Goal: Task Accomplishment & Management: Manage account settings

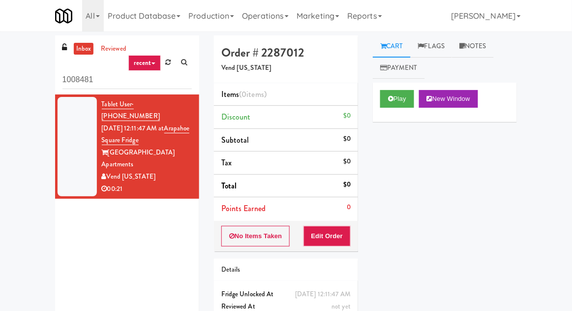
click at [166, 66] on link at bounding box center [168, 62] width 15 height 15
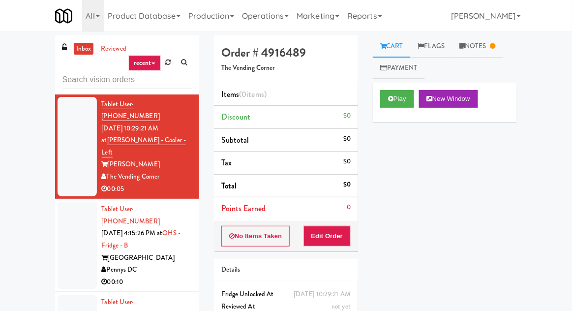
click at [488, 41] on link "Notes" at bounding box center [477, 46] width 51 height 22
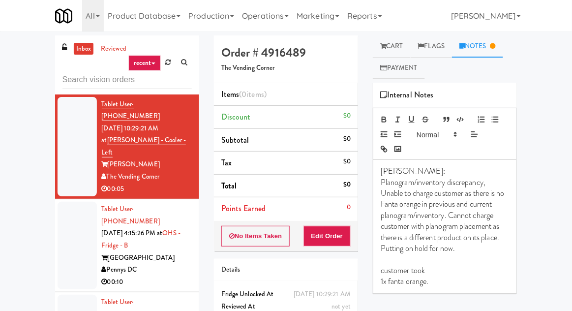
click at [427, 37] on link "Flags" at bounding box center [432, 46] width 42 height 22
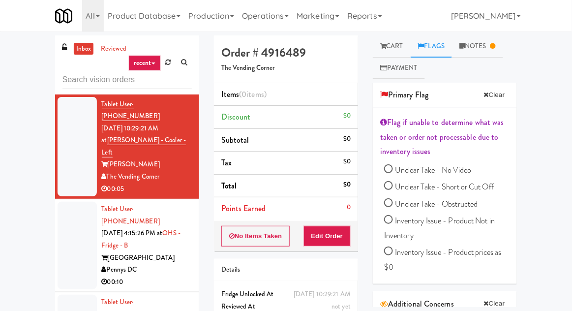
click at [471, 46] on link "Notes" at bounding box center [477, 46] width 51 height 22
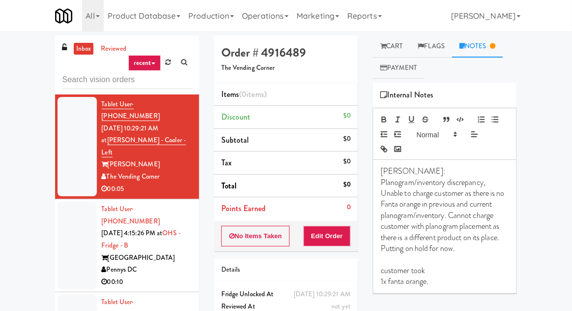
click at [433, 50] on link "Flags" at bounding box center [432, 46] width 42 height 22
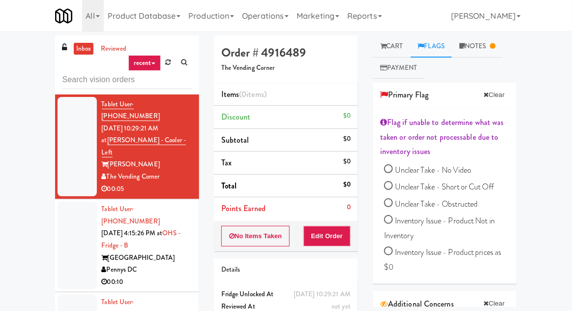
click at [391, 222] on input "Inventory Issue - Product Not in Inventory" at bounding box center [388, 221] width 9 height 9
radio input "true"
click at [67, 217] on div at bounding box center [77, 246] width 39 height 88
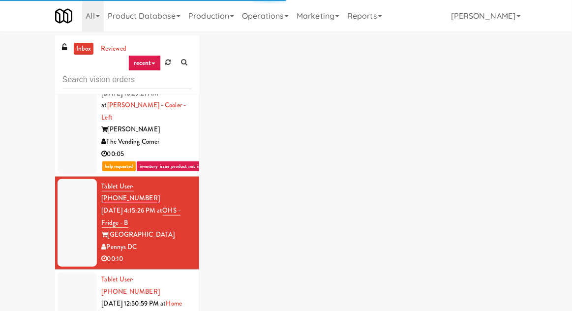
scroll to position [38, 0]
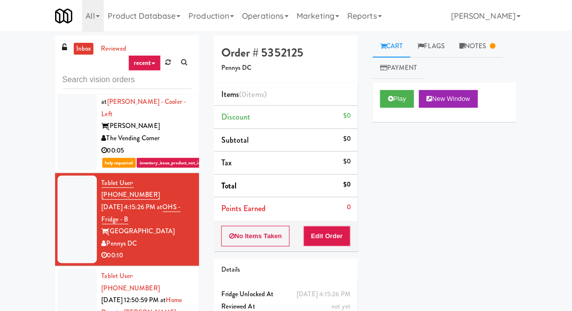
click at [458, 52] on link "Notes" at bounding box center [477, 46] width 51 height 22
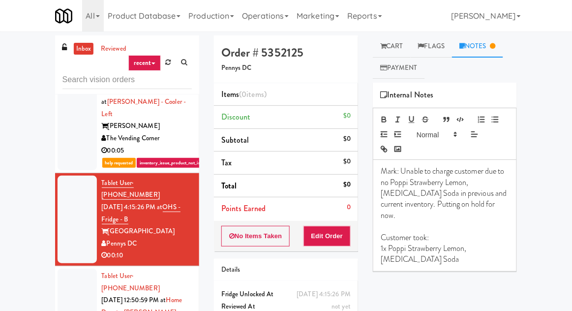
click at [429, 41] on link "Flags" at bounding box center [432, 46] width 42 height 22
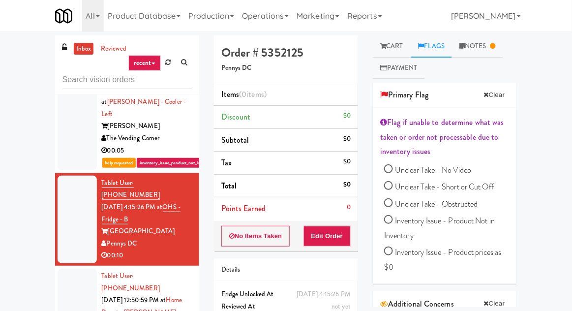
click at [387, 219] on input "Inventory Issue - Product Not in Inventory" at bounding box center [388, 221] width 9 height 9
radio input "true"
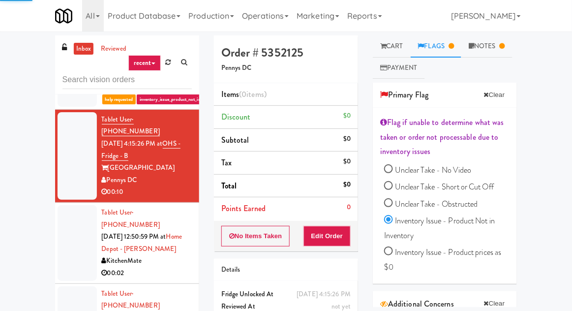
scroll to position [115, 0]
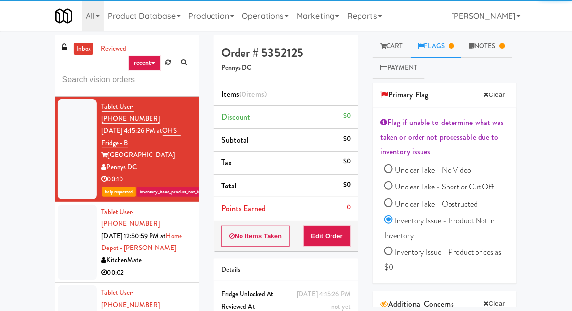
click at [65, 205] on div at bounding box center [77, 243] width 39 height 76
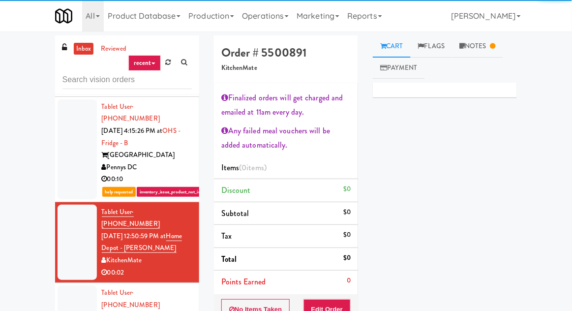
click at [465, 49] on icon at bounding box center [462, 46] width 5 height 6
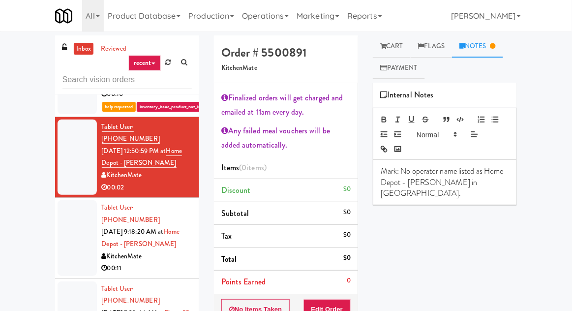
scroll to position [204, 0]
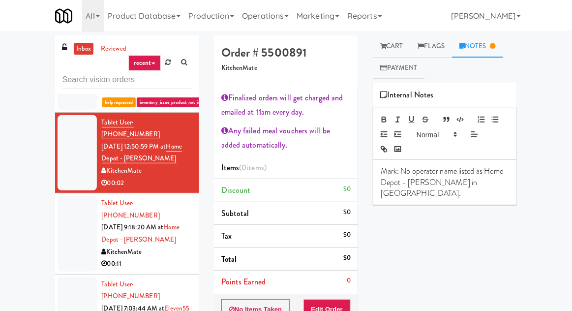
click at [65, 196] on div at bounding box center [77, 234] width 39 height 76
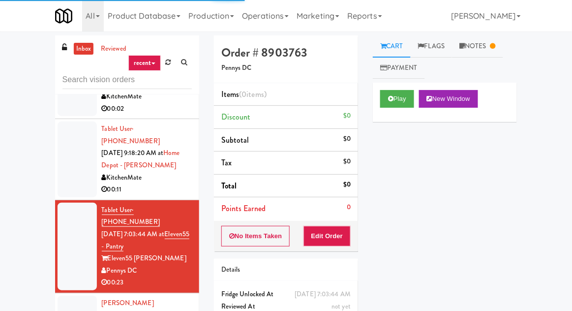
scroll to position [280, 0]
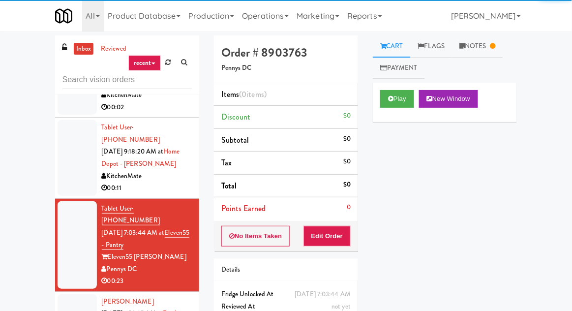
click at [469, 47] on link "Notes" at bounding box center [477, 46] width 51 height 22
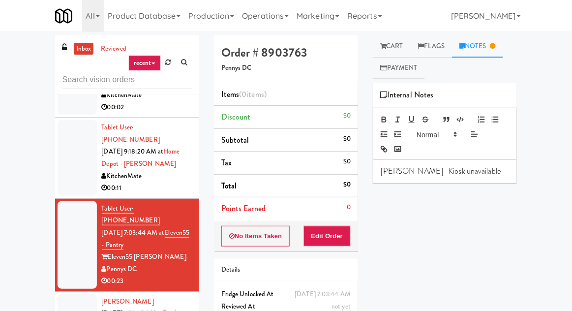
click at [394, 54] on link "Cart" at bounding box center [392, 46] width 38 height 22
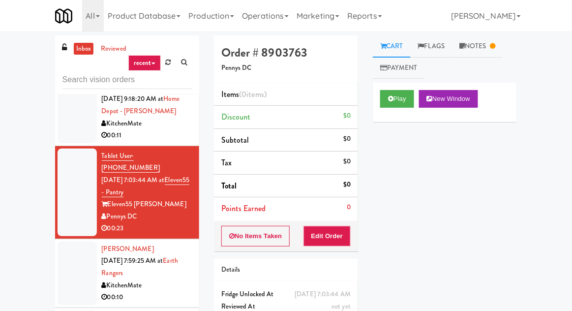
scroll to position [335, 0]
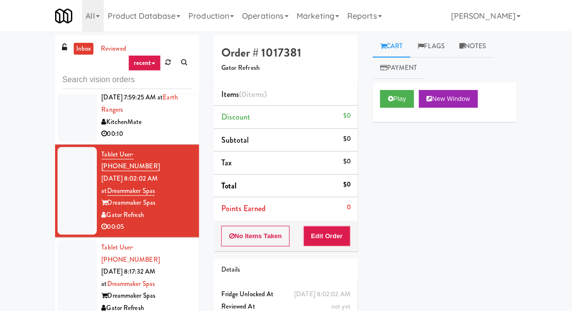
scroll to position [498, 0]
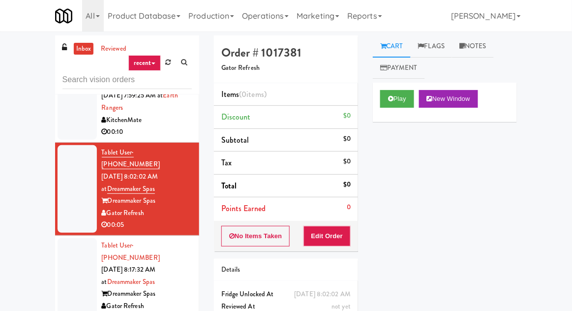
click at [74, 238] on div at bounding box center [77, 282] width 39 height 88
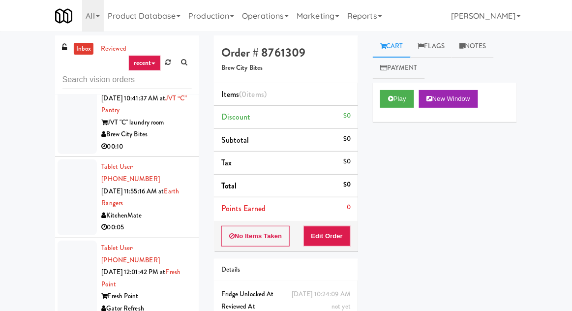
scroll to position [856, 0]
